Goal: Task Accomplishment & Management: Manage account settings

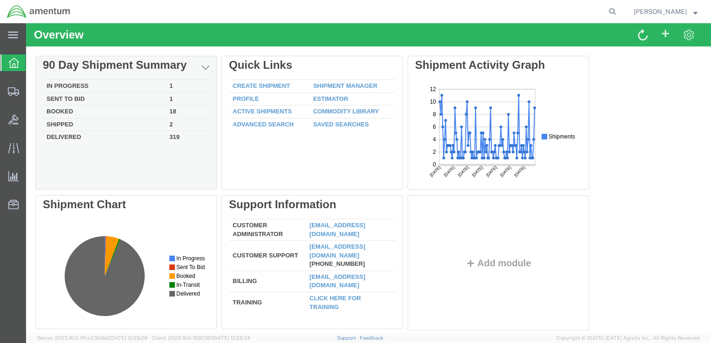
click at [78, 88] on td "In Progress" at bounding box center [104, 86] width 123 height 13
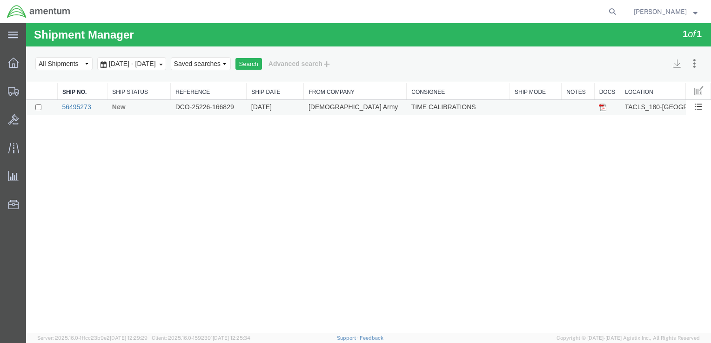
click at [83, 107] on link "56495273" at bounding box center [76, 106] width 29 height 7
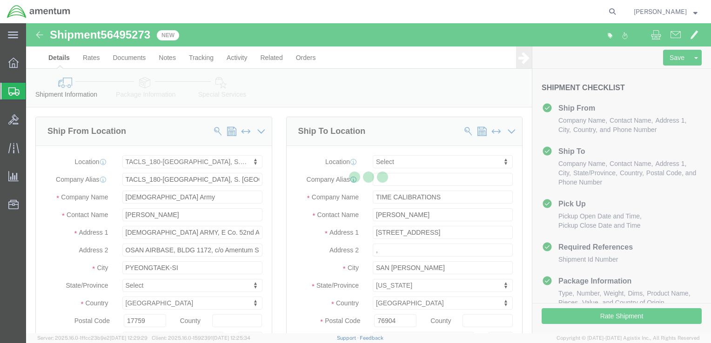
select select "42679"
select select
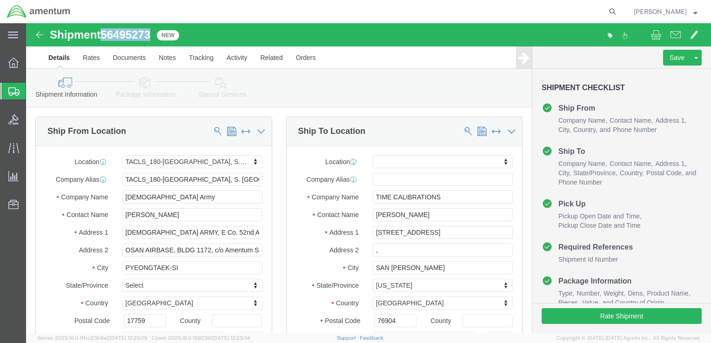
drag, startPoint x: 128, startPoint y: 13, endPoint x: 80, endPoint y: 13, distance: 47.9
click div "Shipment 56495273 New"
copy span "56495273"
drag, startPoint x: 145, startPoint y: 196, endPoint x: 94, endPoint y: 194, distance: 50.7
click div "[PERSON_NAME]"
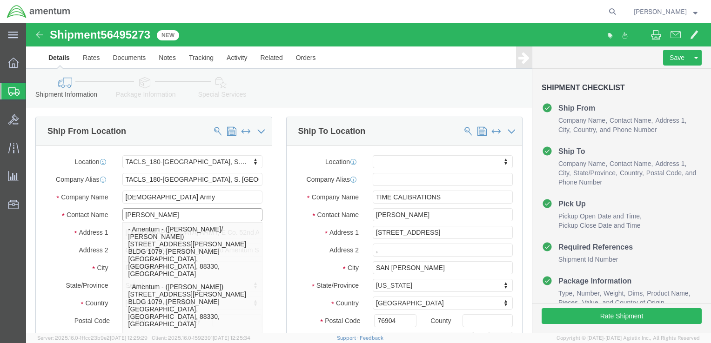
type input "[PERSON_NAME]"
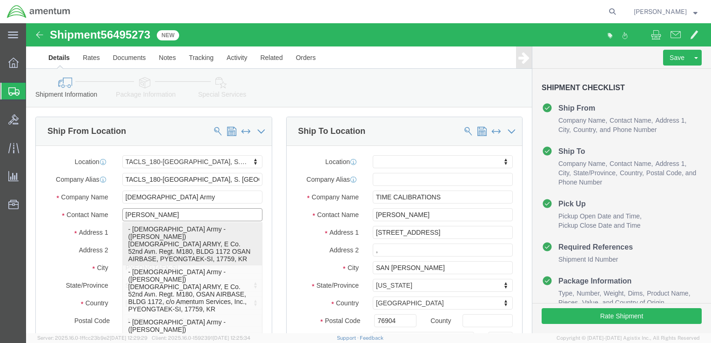
click p "- [DEMOGRAPHIC_DATA] Army - ([PERSON_NAME]) [DEMOGRAPHIC_DATA] ARMY, E Co. 52nd…"
select select
type input "[PERSON_NAME]"
type input "BLDG 1172 OSAN AIRBASE"
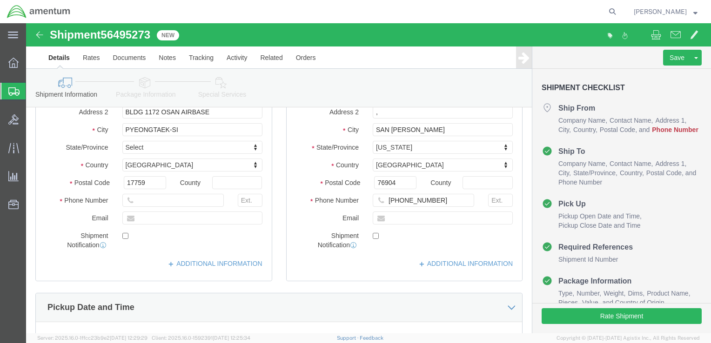
scroll to position [140, 0]
type input "[PERSON_NAME]"
click input "text"
drag, startPoint x: 115, startPoint y: 179, endPoint x: 110, endPoint y: 179, distance: 5.6
click input "[PHONE_NUMBER]"
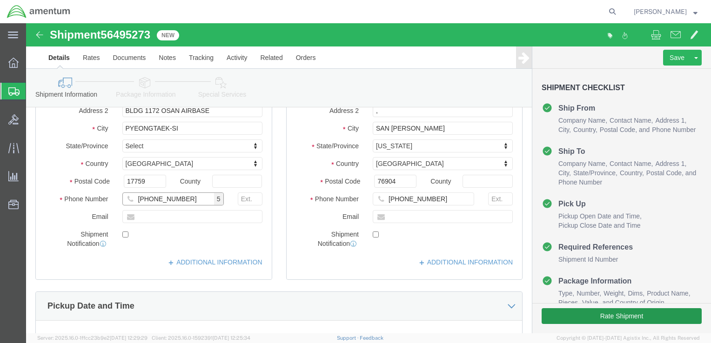
type input "[PHONE_NUMBER]"
click button "Rate Shipment"
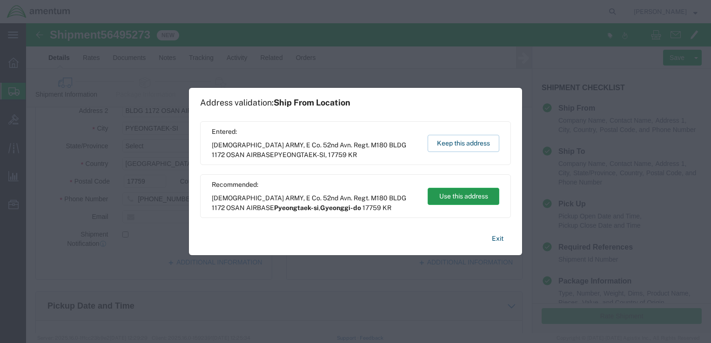
click at [454, 202] on button "Use this address" at bounding box center [463, 196] width 72 height 17
type input "Pyeongtaek-si"
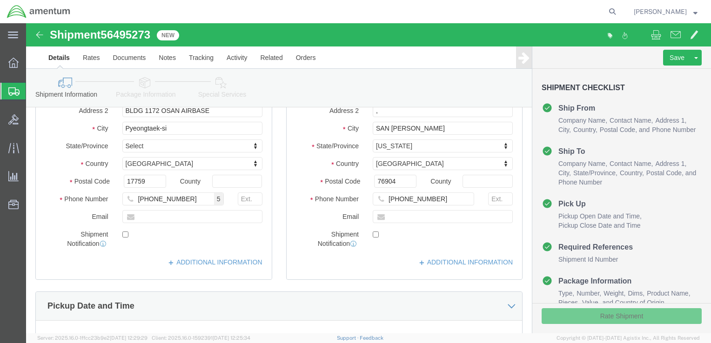
select select "13"
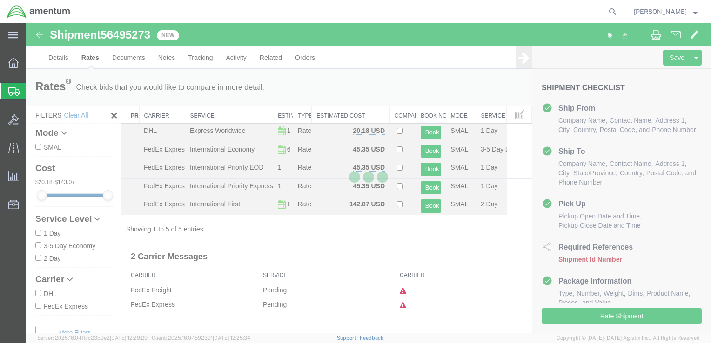
scroll to position [0, 0]
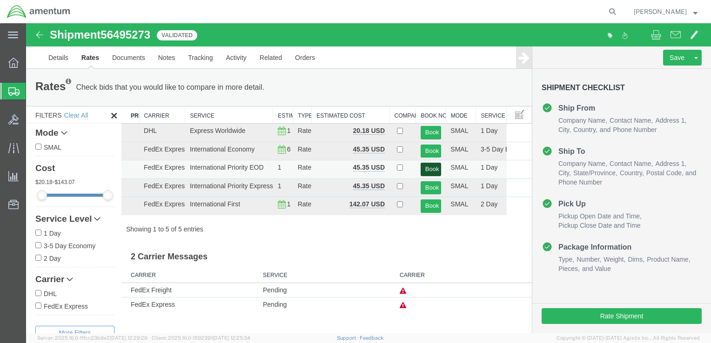
click at [427, 173] on button "Book" at bounding box center [430, 169] width 21 height 13
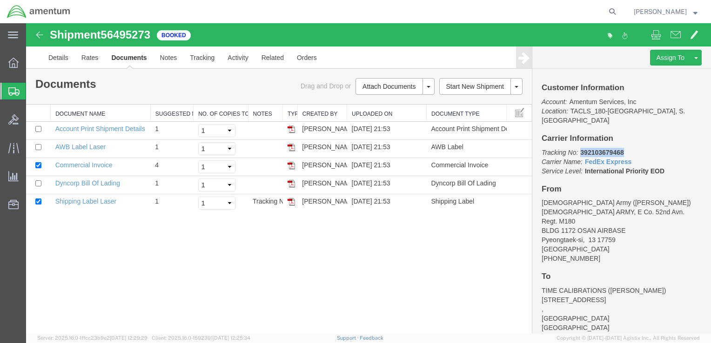
drag, startPoint x: 580, startPoint y: 144, endPoint x: 623, endPoint y: 142, distance: 42.8
click at [623, 148] on p "Tracking No: 392103679468 Carrier Name: FedEx Express FedEx Express Service Lev…" at bounding box center [621, 162] width 160 height 28
drag, startPoint x: 623, startPoint y: 142, endPoint x: 599, endPoint y: 143, distance: 24.7
click at [599, 149] on b "392103679468" at bounding box center [601, 152] width 43 height 7
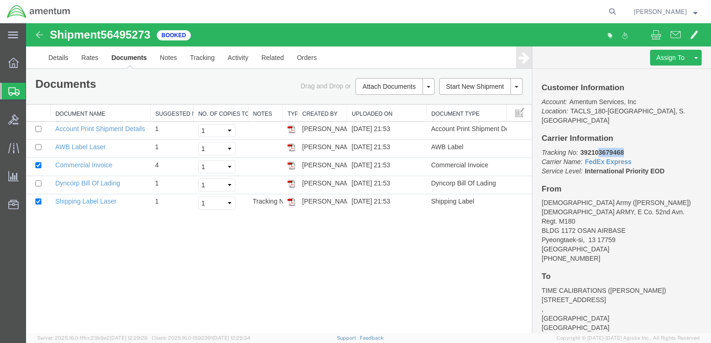
drag, startPoint x: 599, startPoint y: 143, endPoint x: 624, endPoint y: 142, distance: 25.6
click at [624, 148] on p "Tracking No: 392103679468 Carrier Name: FedEx Express FedEx Express Service Lev…" at bounding box center [621, 162] width 160 height 28
copy b "3679468"
click at [125, 202] on td "Shipping Label Laser" at bounding box center [101, 203] width 100 height 18
drag, startPoint x: 125, startPoint y: 202, endPoint x: 56, endPoint y: 204, distance: 68.4
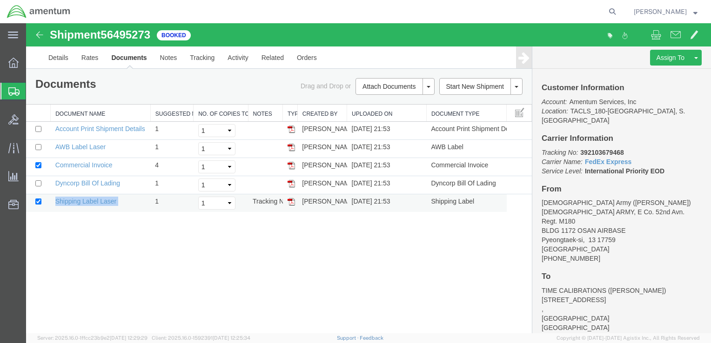
click at [56, 204] on td "Shipping Label Laser" at bounding box center [101, 203] width 100 height 18
copy td "Shipping Label Laser"
click at [322, 196] on td "[PERSON_NAME]" at bounding box center [321, 203] width 49 height 18
click at [293, 204] on img at bounding box center [290, 201] width 7 height 7
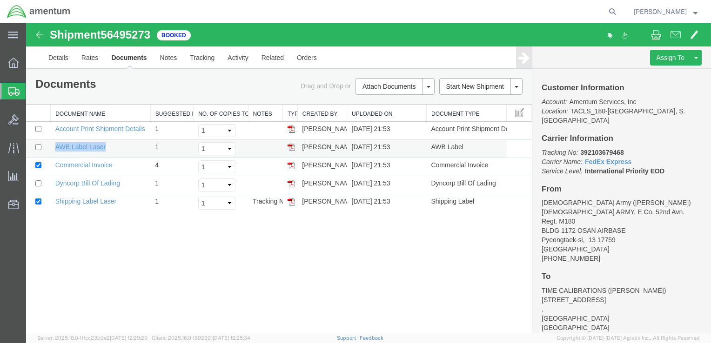
drag, startPoint x: 106, startPoint y: 145, endPoint x: 49, endPoint y: 146, distance: 56.8
click at [49, 146] on tr "AWB Label Laser 1 Select 1 2 3 4 5 [PERSON_NAME] [DATE] 21:53 AWB Label" at bounding box center [279, 149] width 506 height 18
copy tr "AWB Label Laser"
click at [293, 147] on img at bounding box center [290, 147] width 7 height 7
click at [114, 182] on link "Dyncorp Bill Of Lading" at bounding box center [87, 183] width 65 height 7
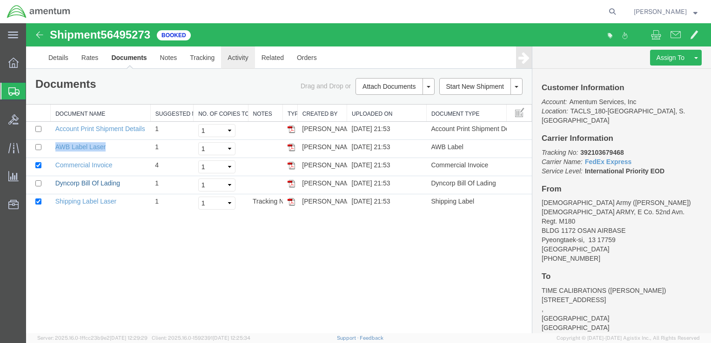
click at [114, 182] on link "Dyncorp Bill Of Lading" at bounding box center [87, 183] width 65 height 7
